Goal: Use online tool/utility: Utilize a website feature to perform a specific function

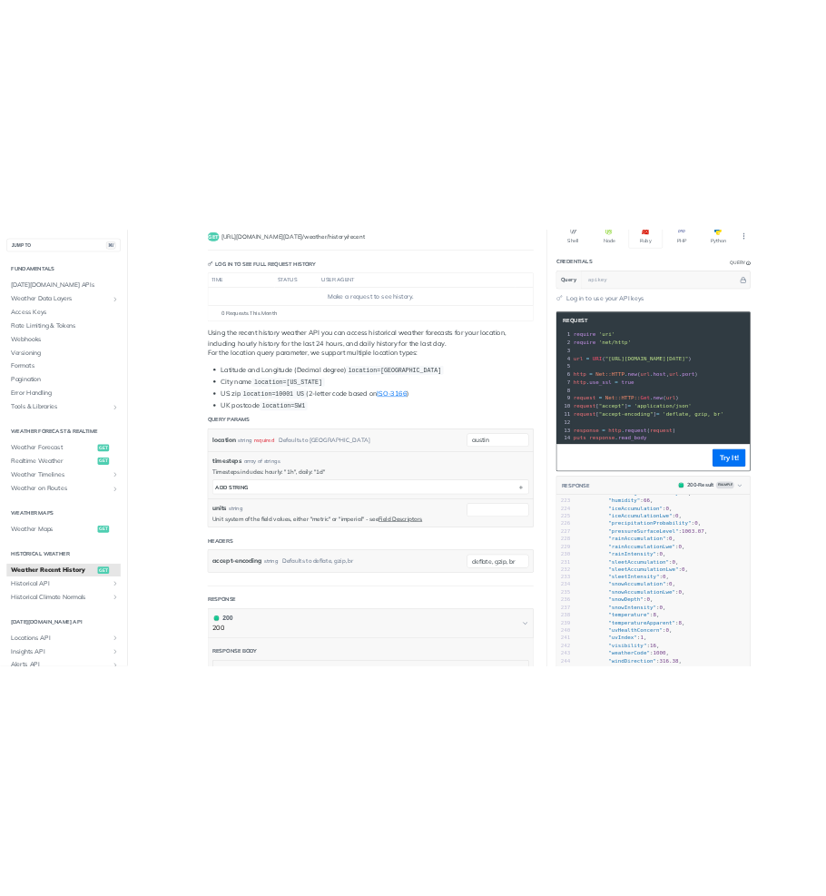
scroll to position [166, 0]
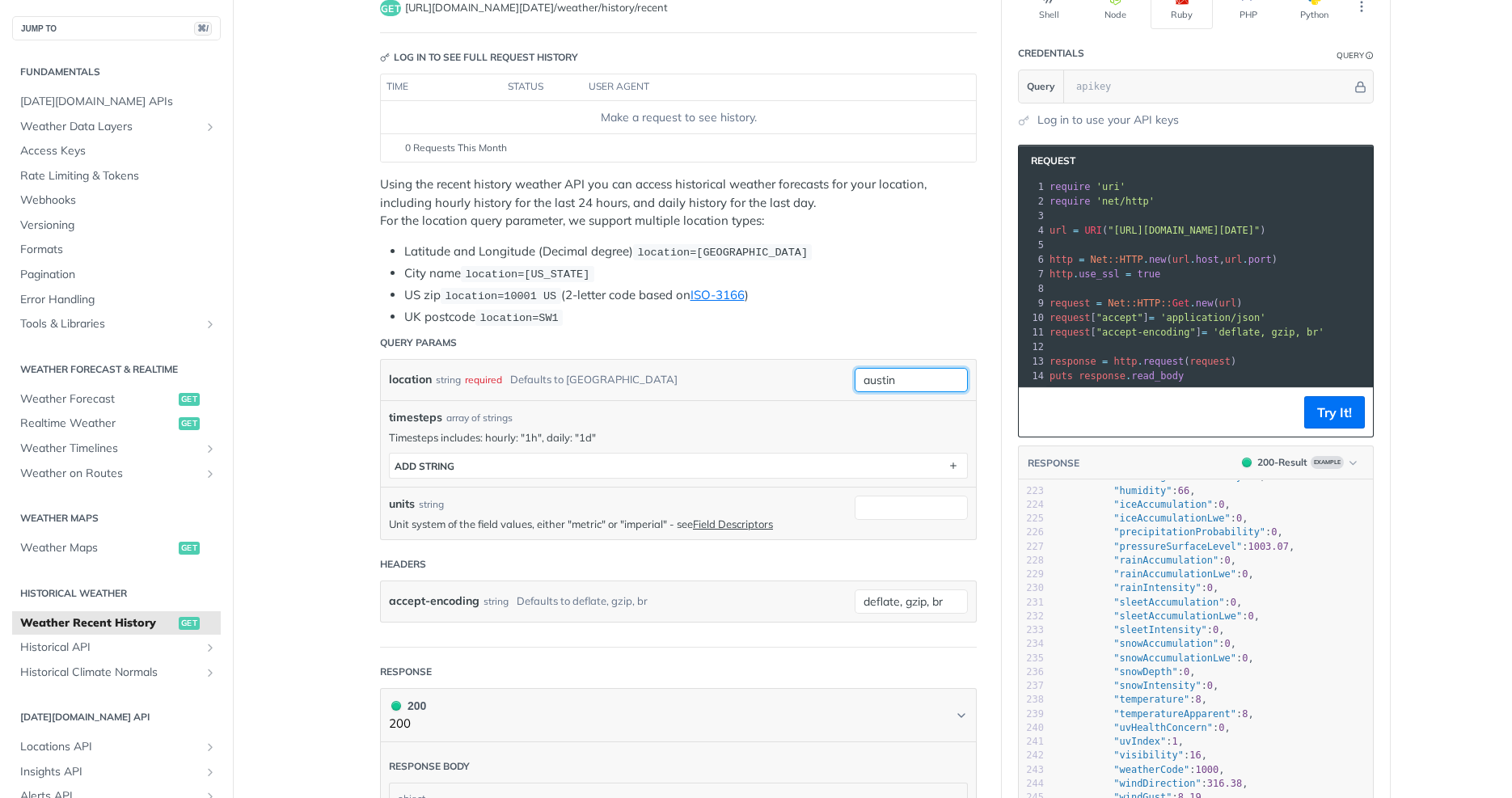
click at [929, 379] on input "austin" at bounding box center [911, 379] width 113 height 24
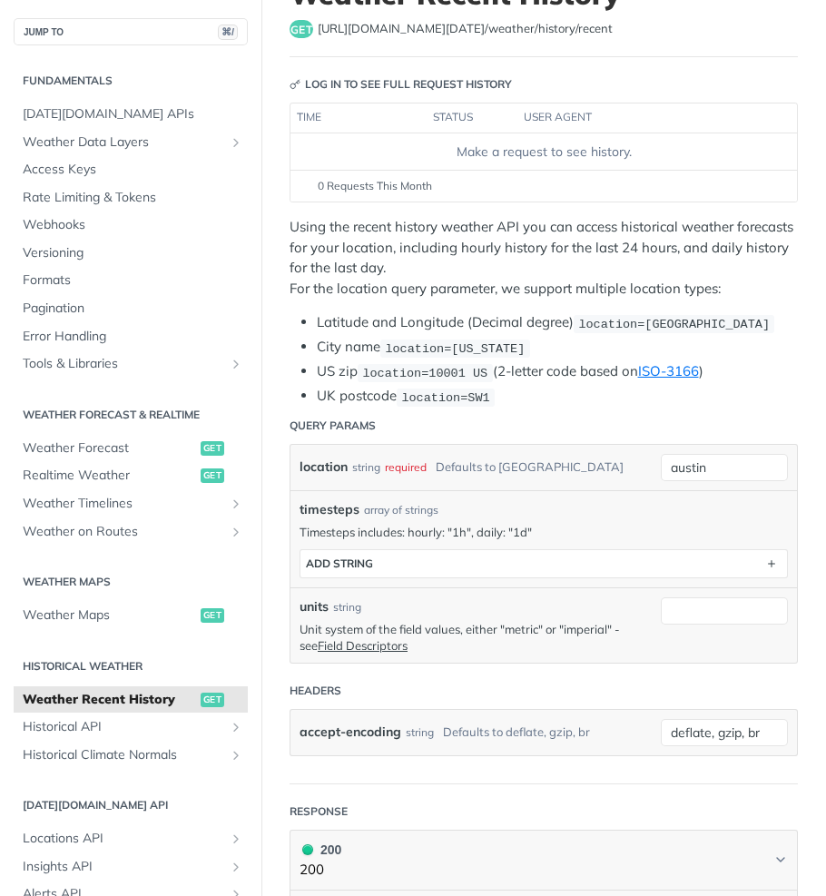
scroll to position [222, 0]
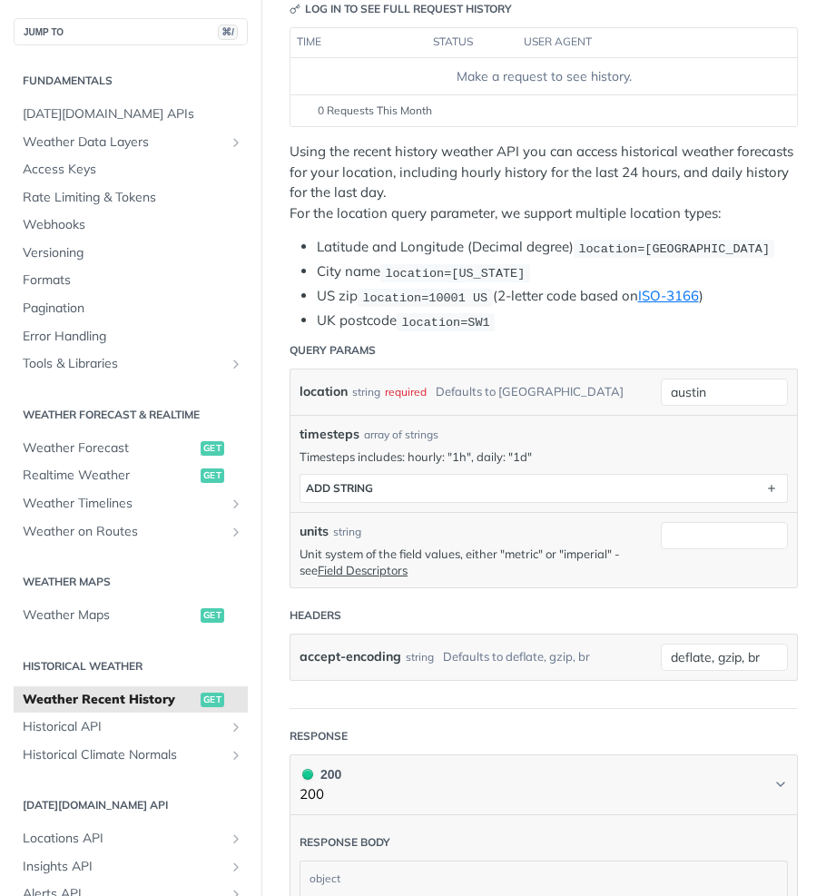
click at [737, 366] on header "Query Params" at bounding box center [544, 350] width 508 height 36
click at [737, 392] on input "austin" at bounding box center [724, 392] width 127 height 27
type input "dareco"
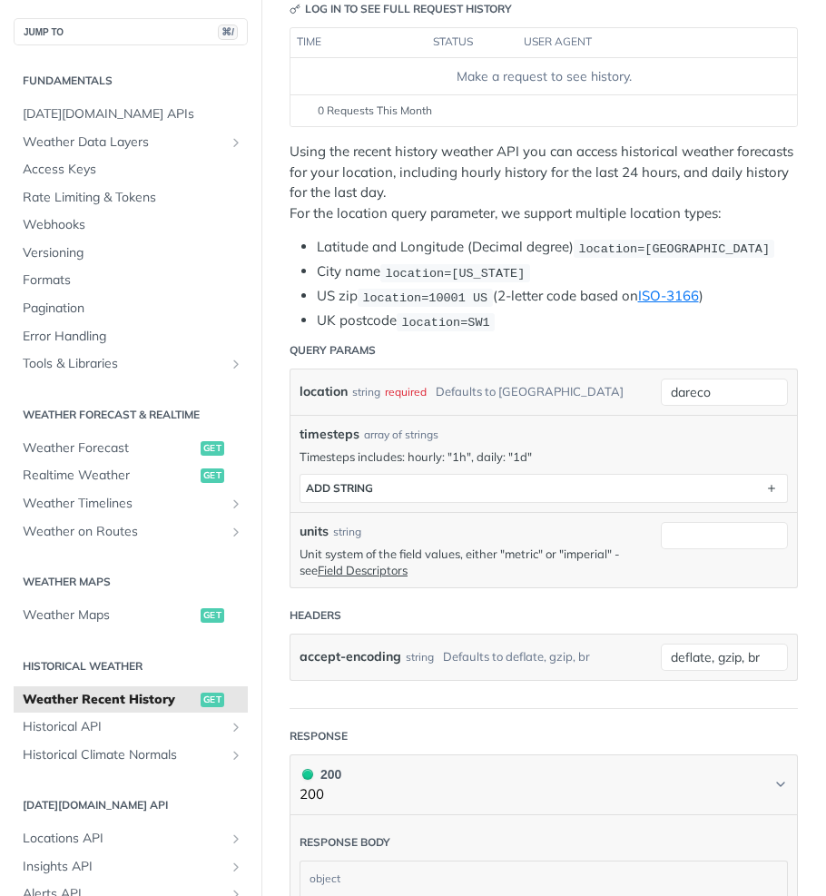
click at [612, 393] on div "location string required Defaults to [GEOGRAPHIC_DATA]" at bounding box center [476, 392] width 352 height 27
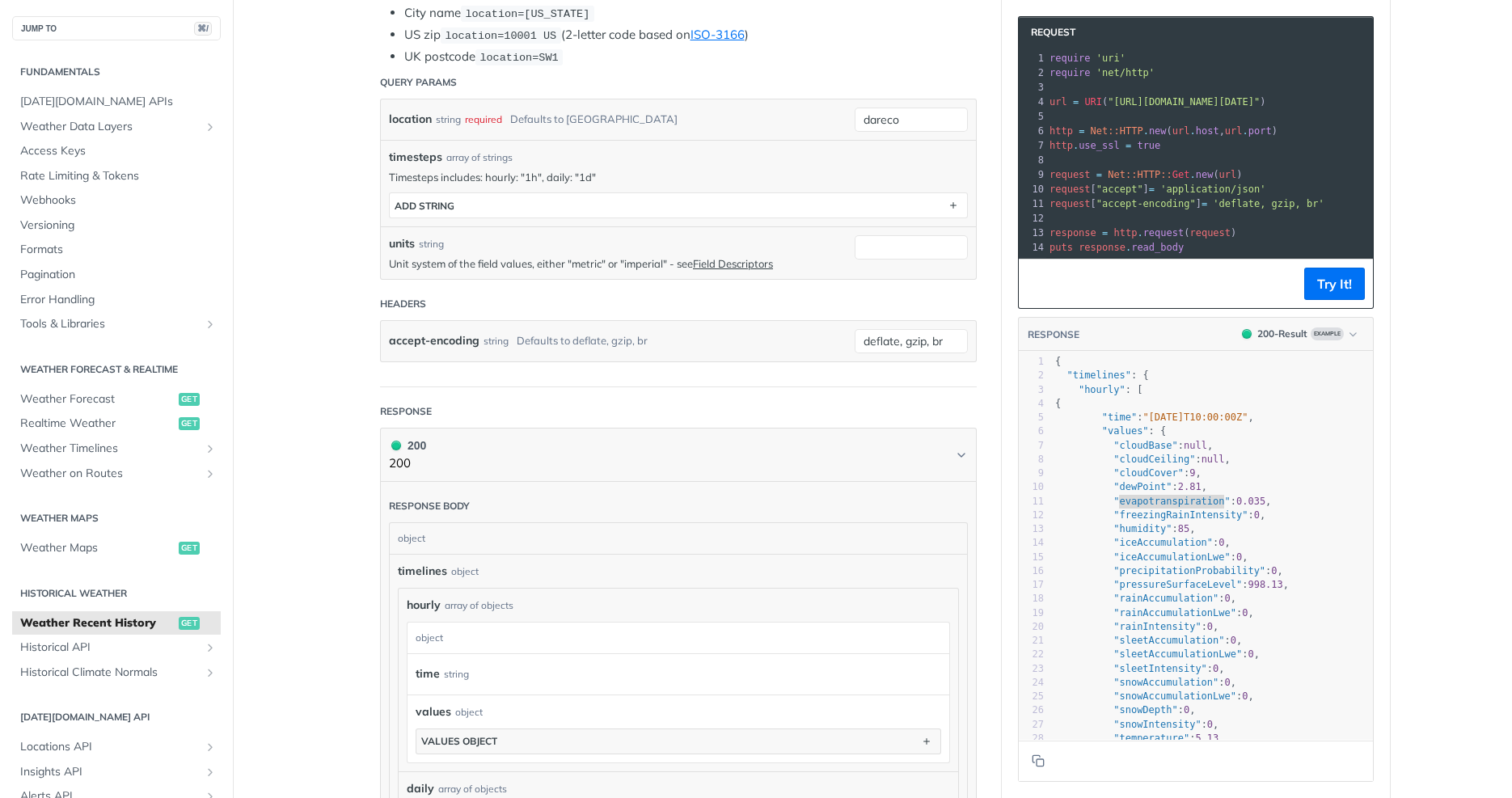
scroll to position [232, 0]
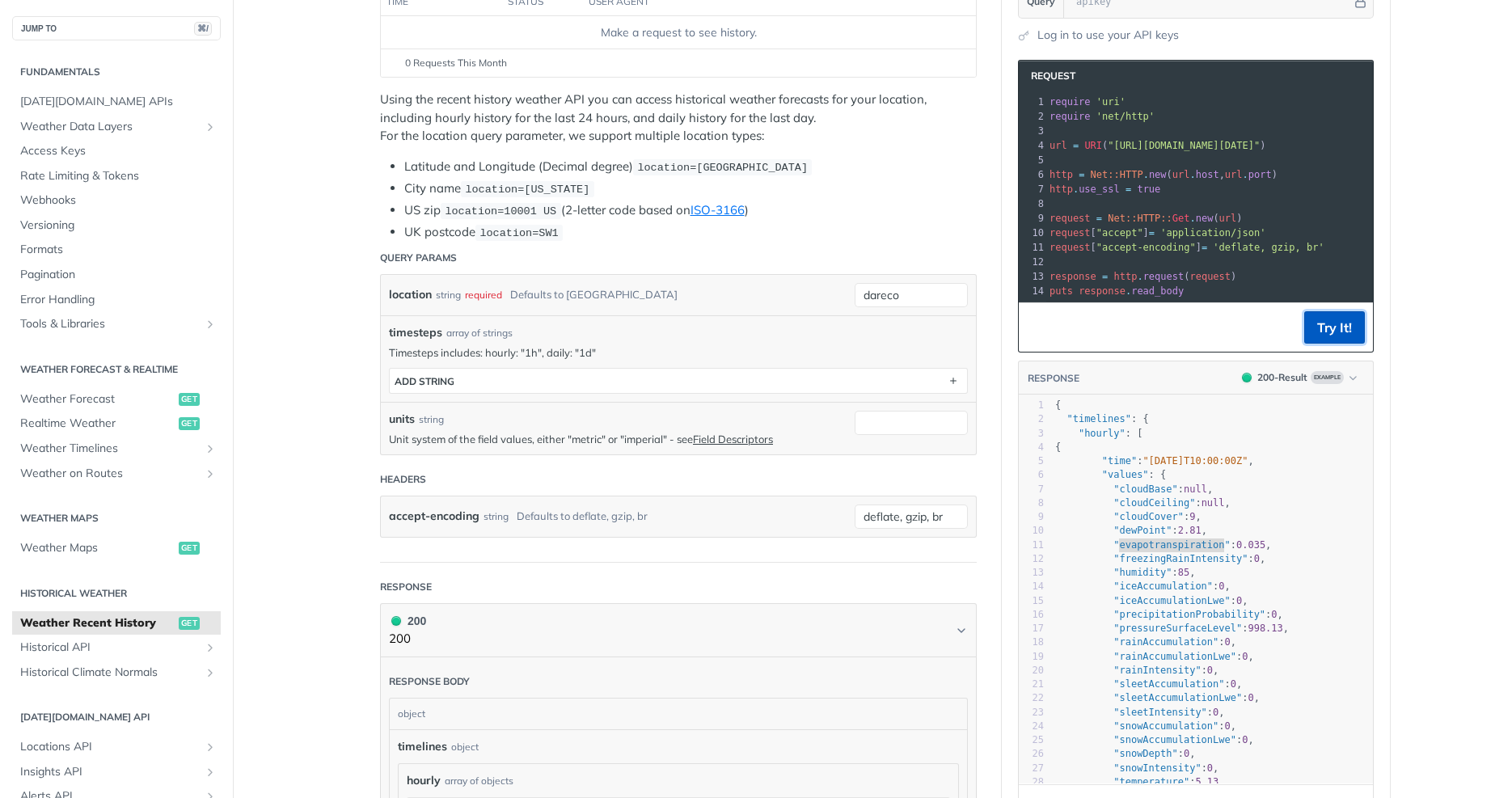
click at [1359, 333] on button "Try It!" at bounding box center [1334, 328] width 61 height 32
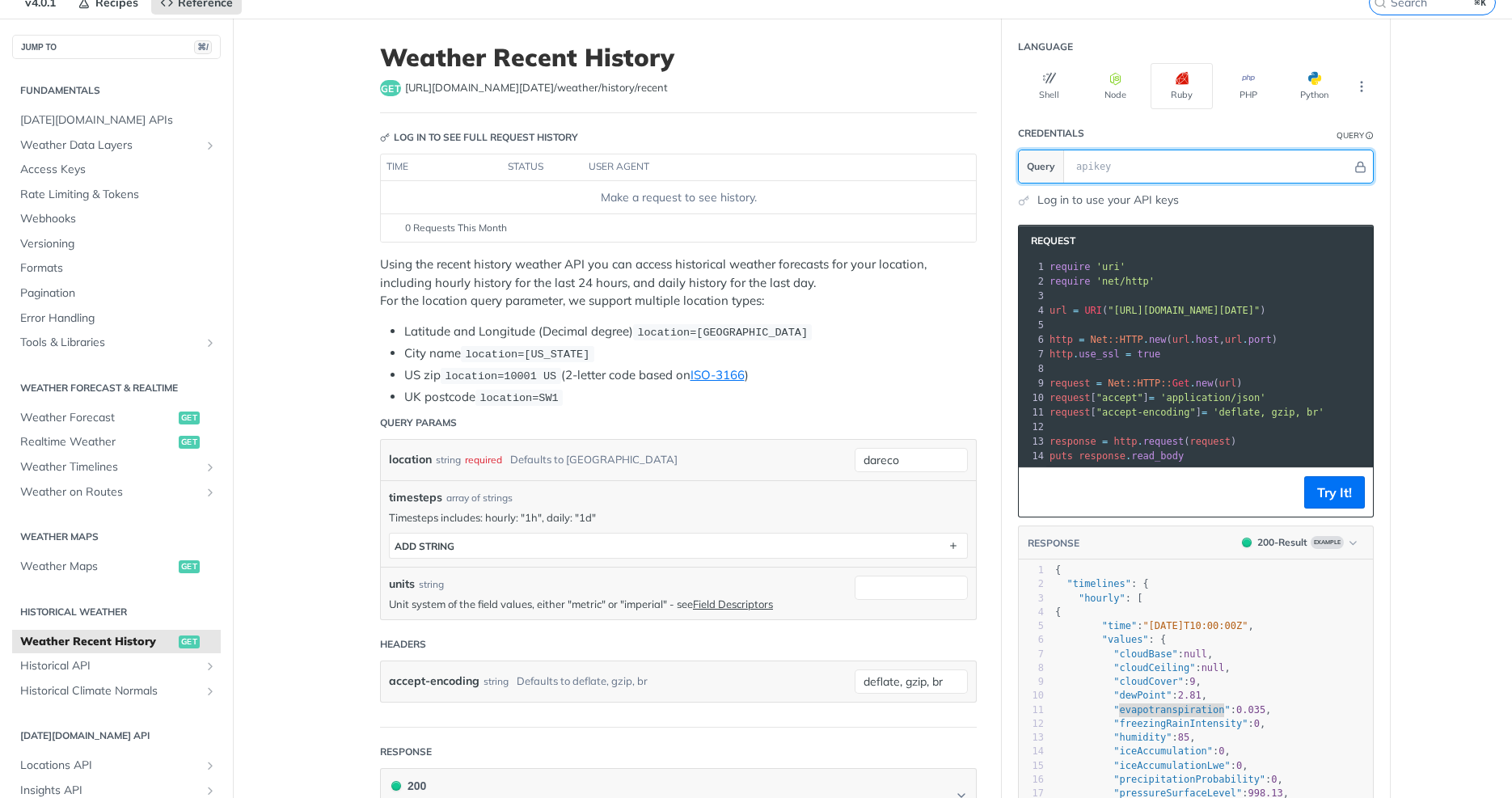
scroll to position [0, 0]
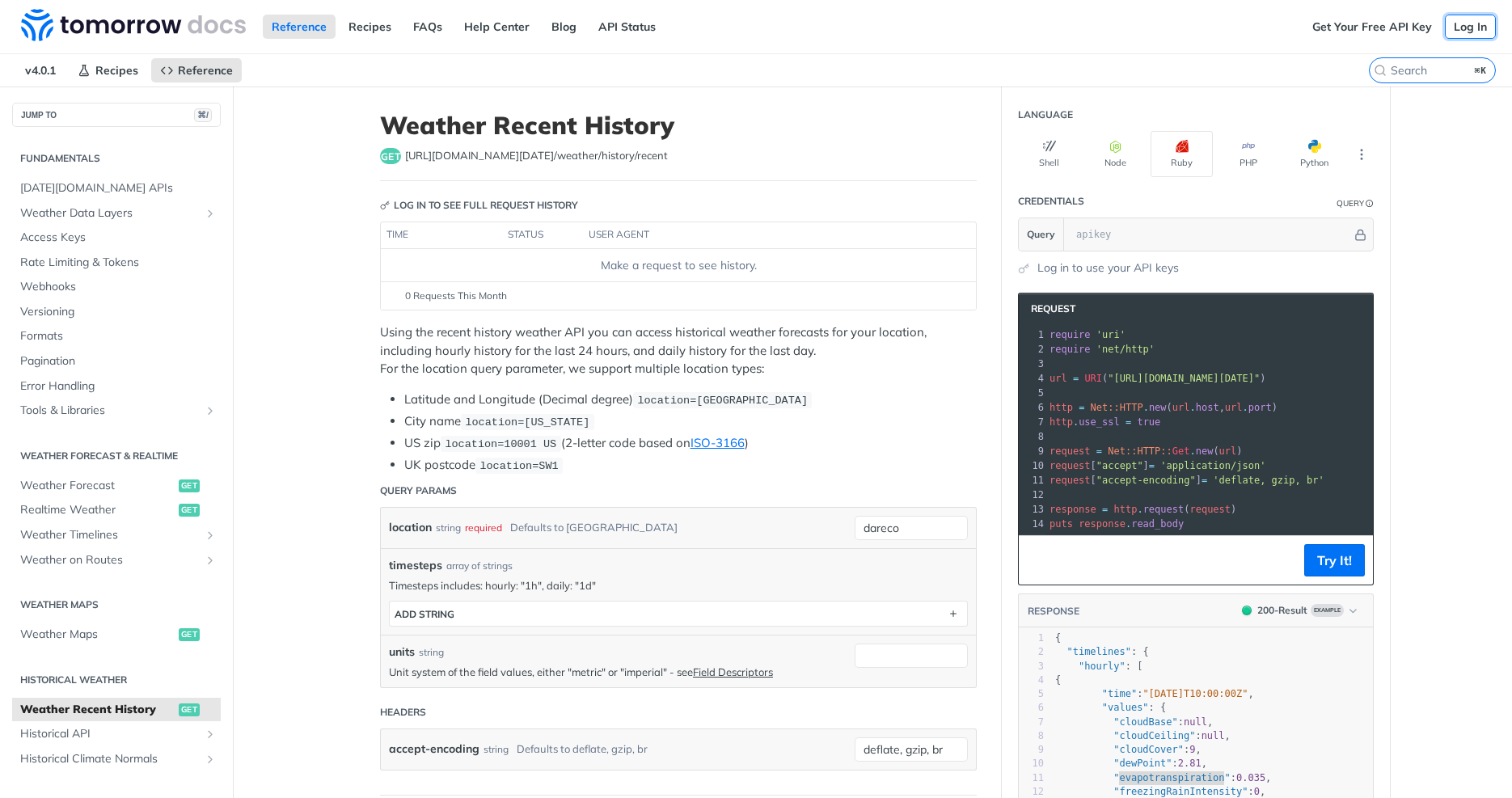
click at [1466, 27] on link "Log In" at bounding box center [1469, 26] width 51 height 24
click at [735, 29] on link "Log In" at bounding box center [1469, 26] width 51 height 24
click at [735, 30] on link "Log In" at bounding box center [1469, 26] width 51 height 24
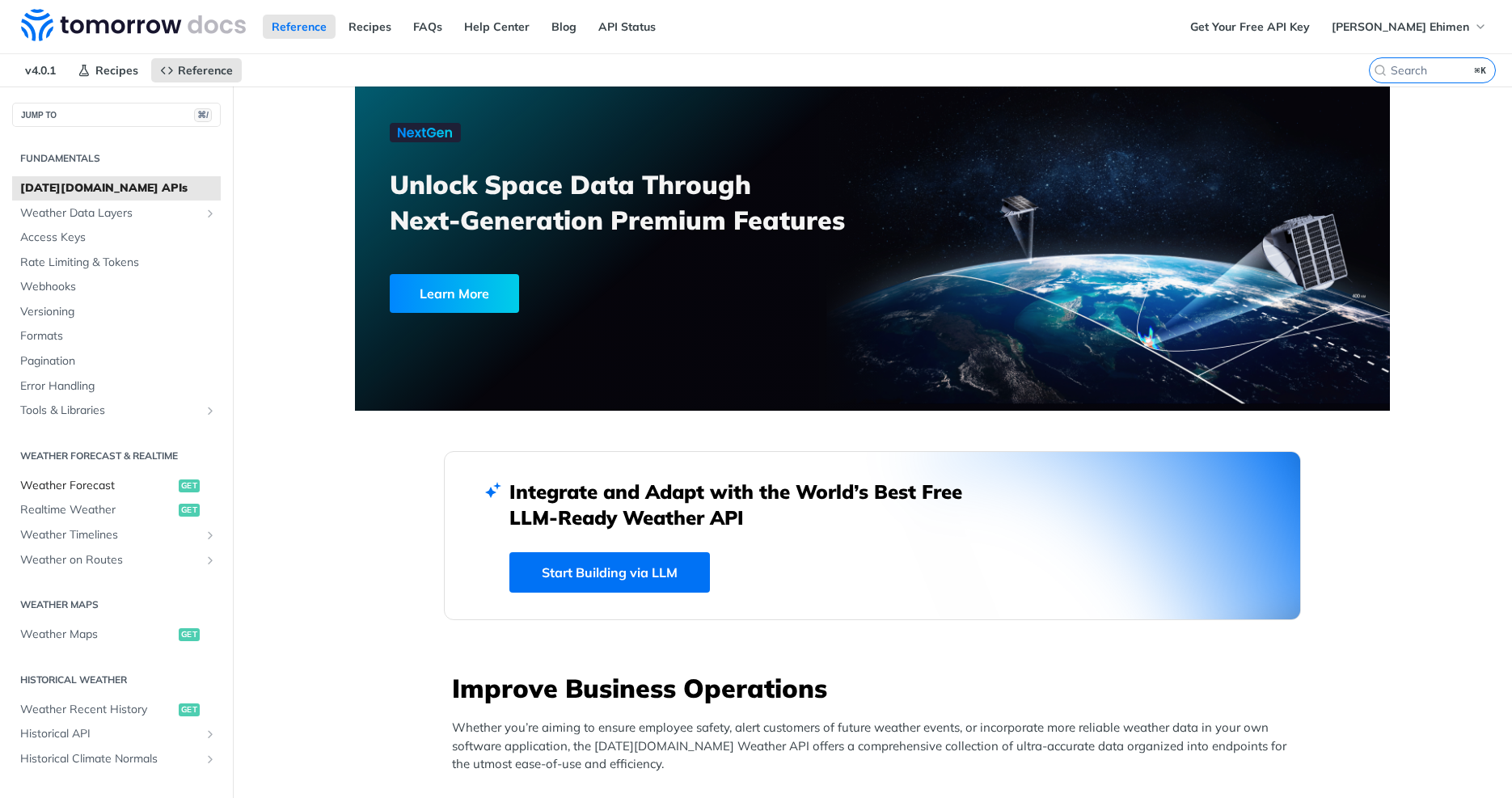
click at [93, 491] on span "Weather Forecast" at bounding box center [97, 486] width 154 height 16
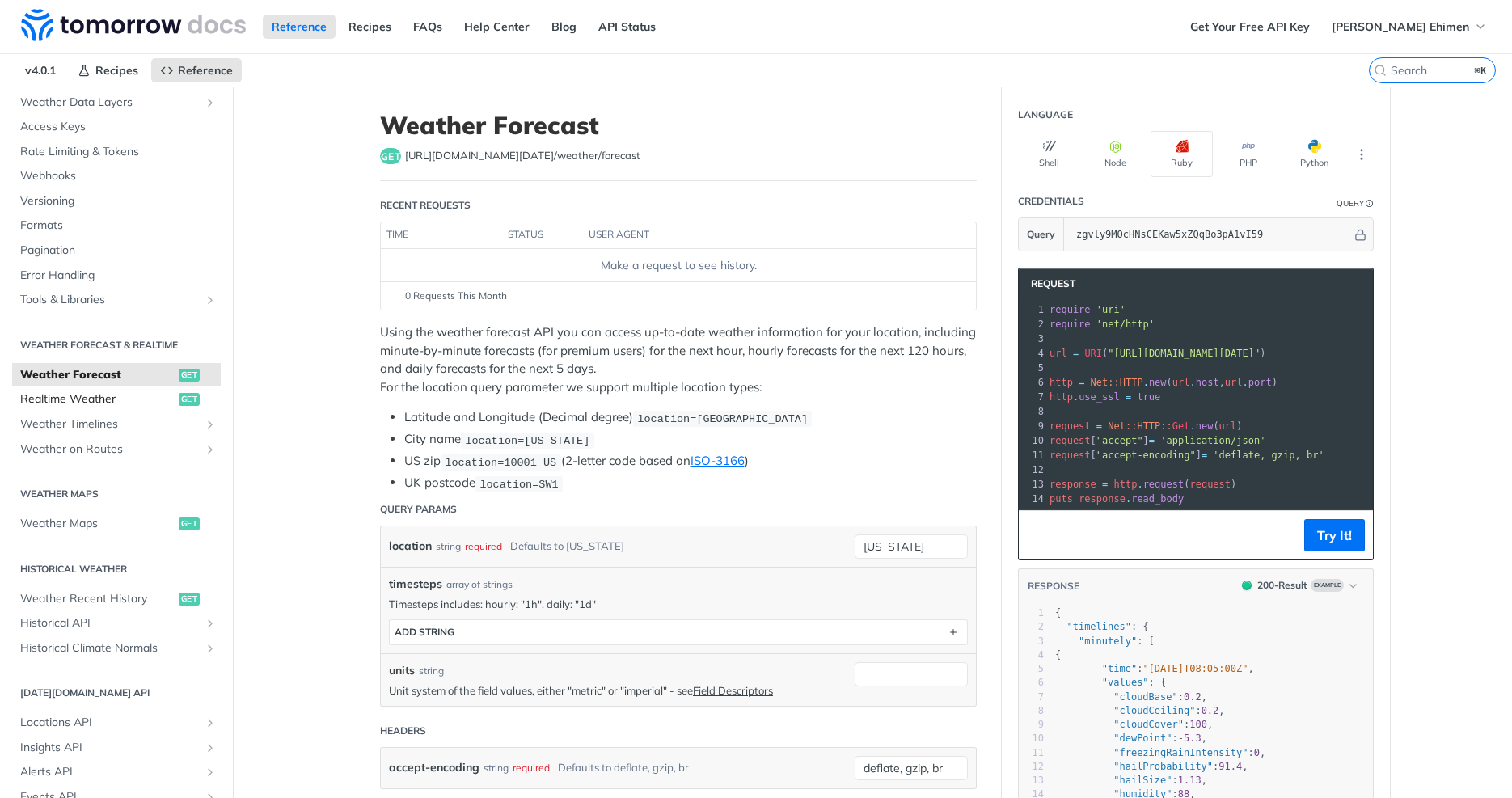
scroll to position [113, 0]
click at [108, 589] on span "Weather Recent History" at bounding box center [97, 597] width 154 height 16
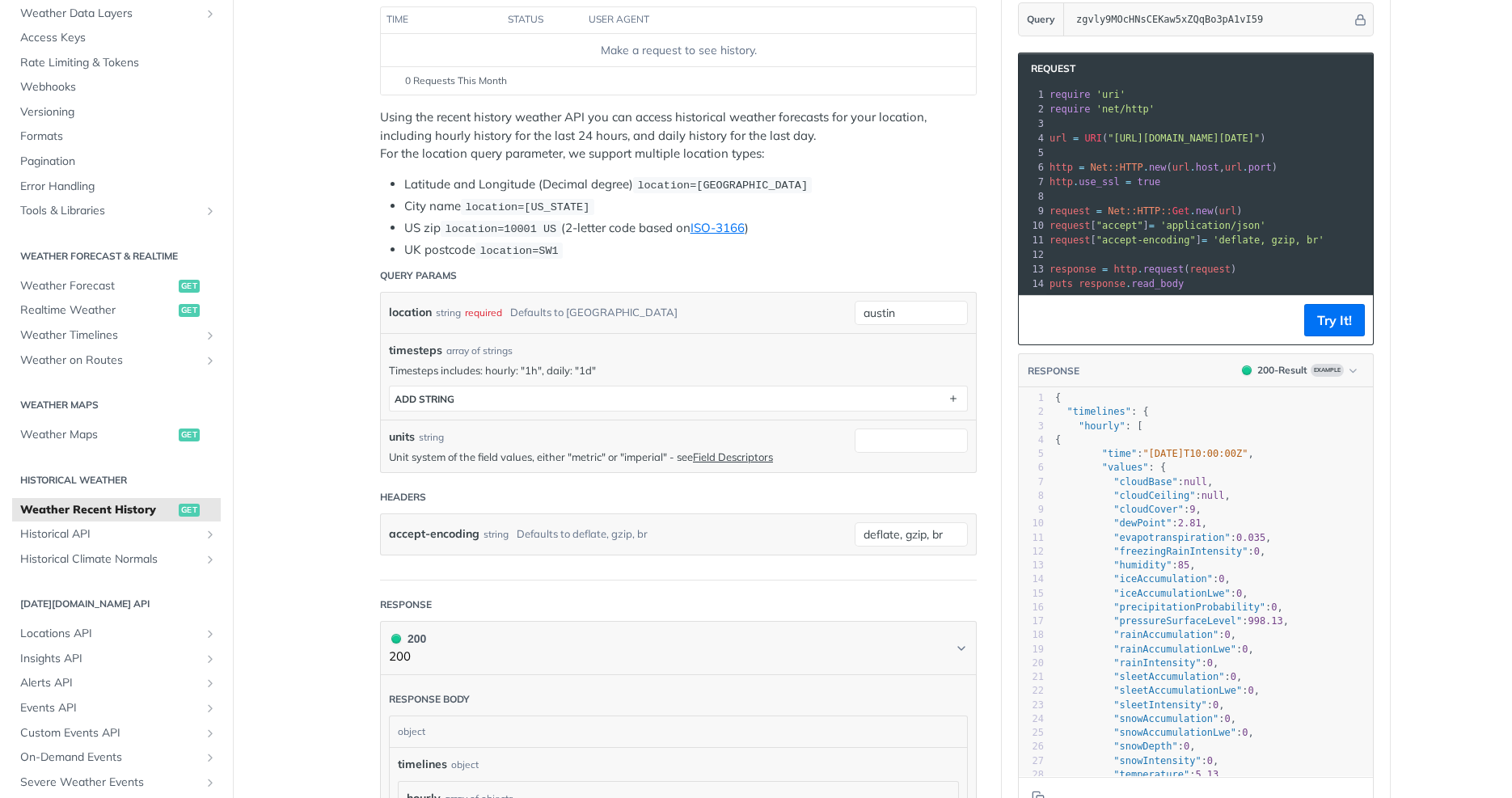
scroll to position [198, 0]
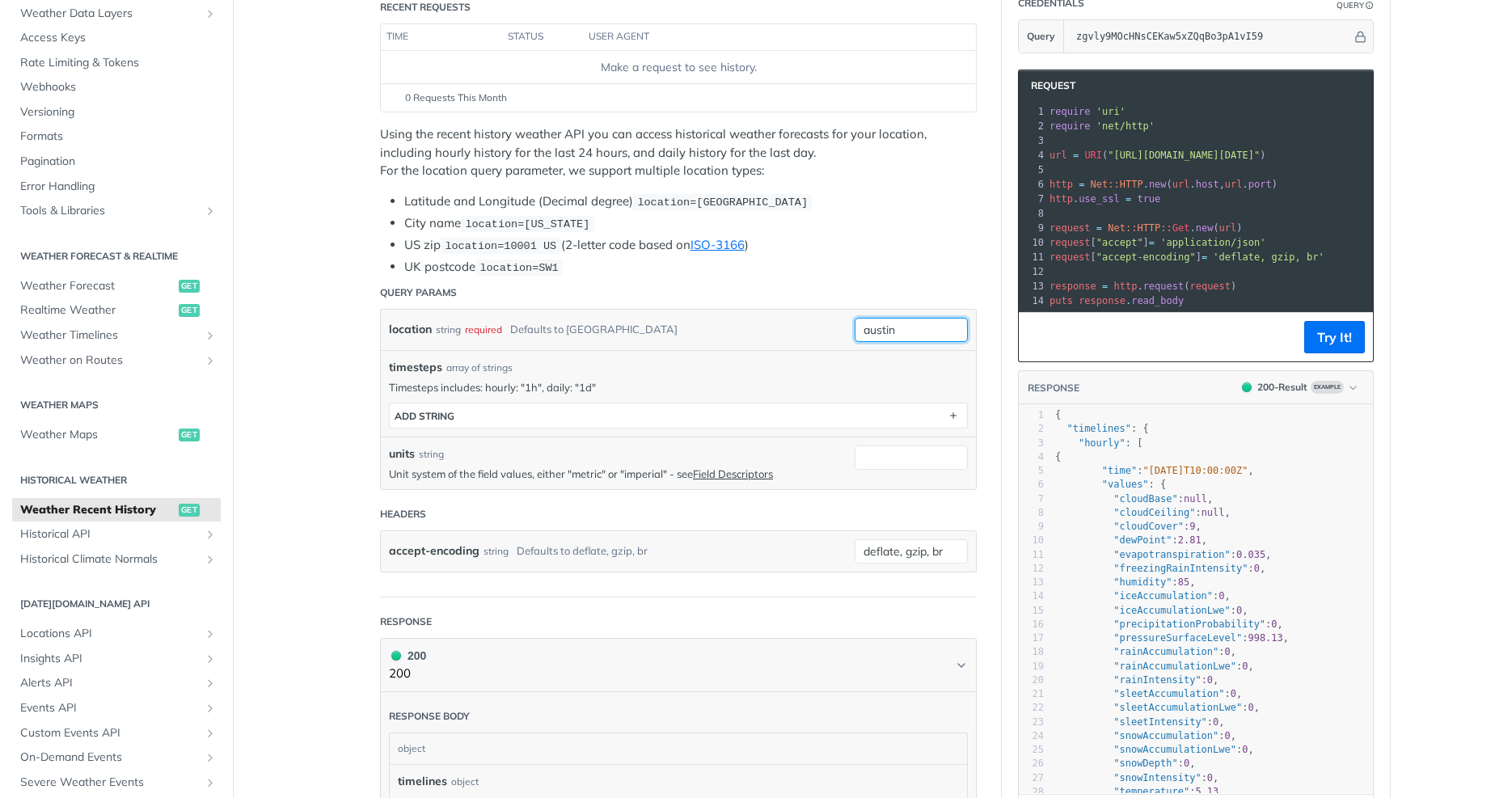
click at [898, 340] on input "austin" at bounding box center [911, 330] width 113 height 24
click at [898, 340] on div "required type : string Use default value" at bounding box center [887, 390] width 170 height 100
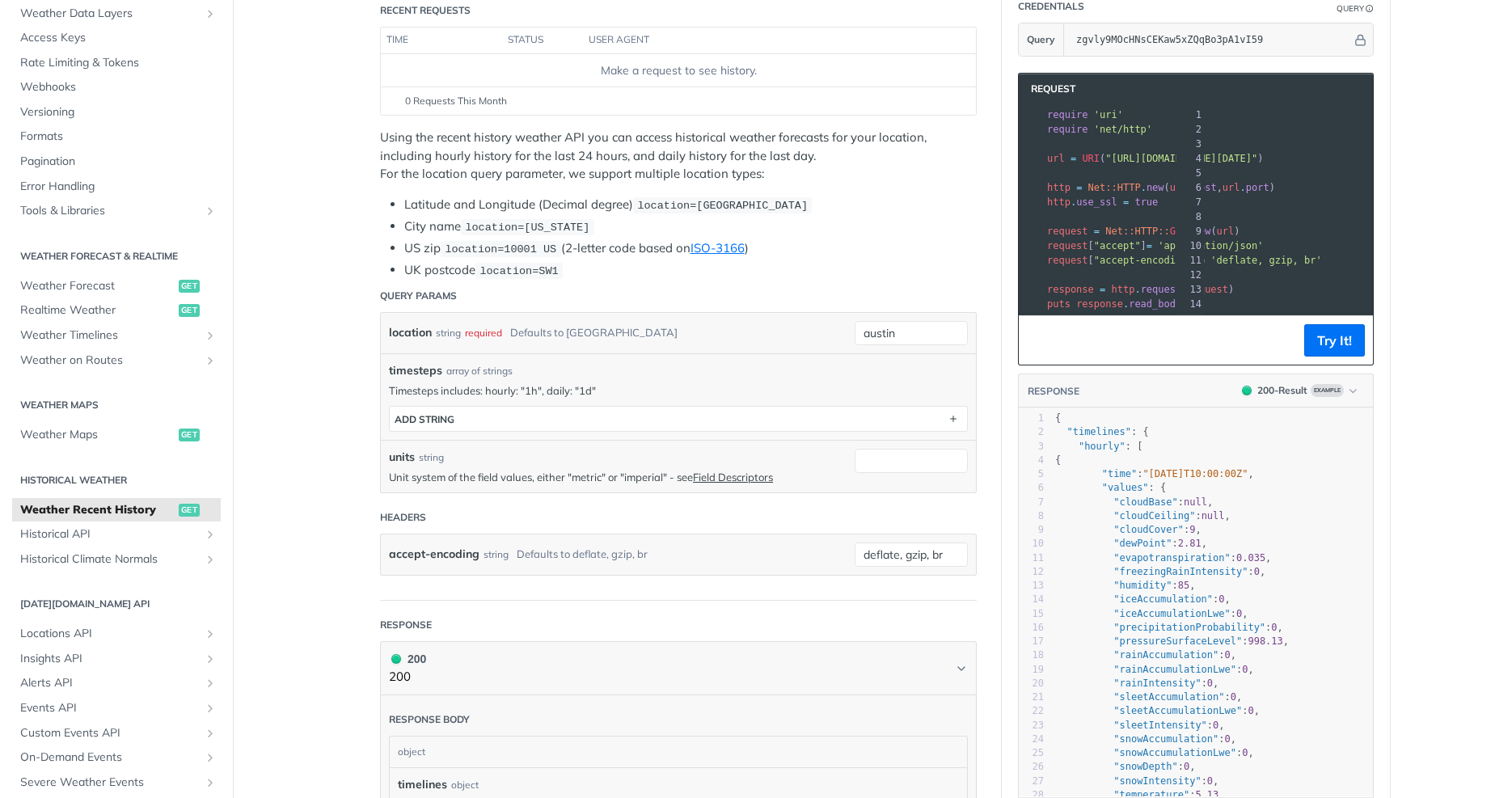
scroll to position [0, 0]
click at [928, 330] on input "austin" at bounding box center [911, 332] width 113 height 24
click at [1351, 347] on button "Try It!" at bounding box center [1334, 340] width 61 height 32
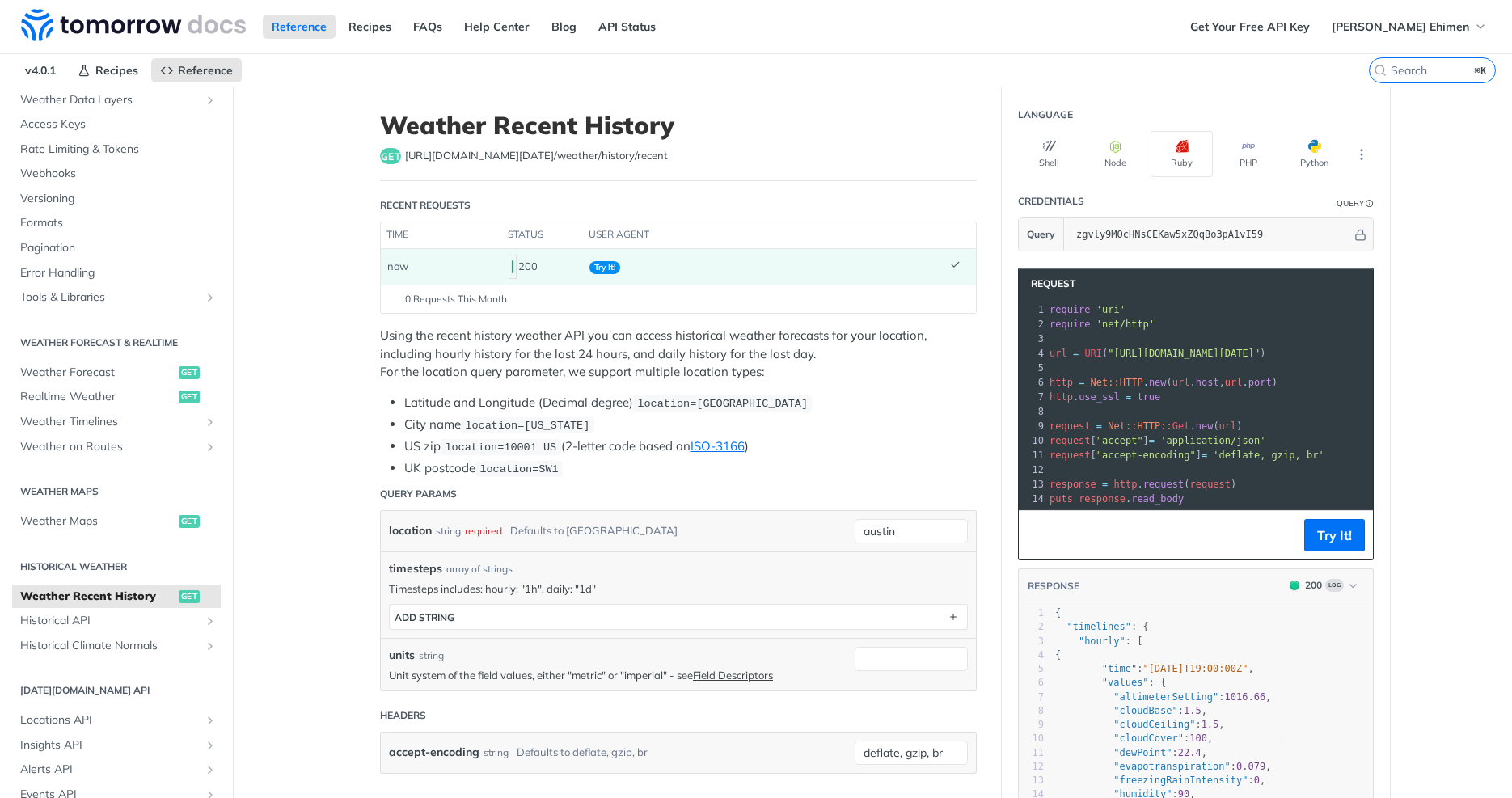
click at [906, 427] on li "City name location=new york" at bounding box center [690, 425] width 573 height 19
type textarea "​"
